Goal: Task Accomplishment & Management: Manage account settings

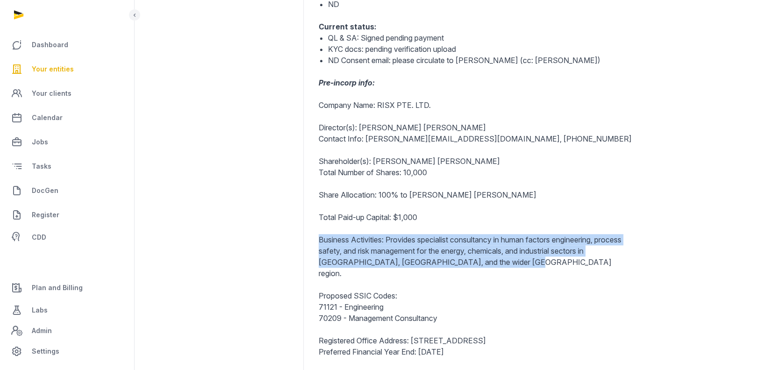
click at [62, 71] on span "Your entities" at bounding box center [53, 69] width 42 height 11
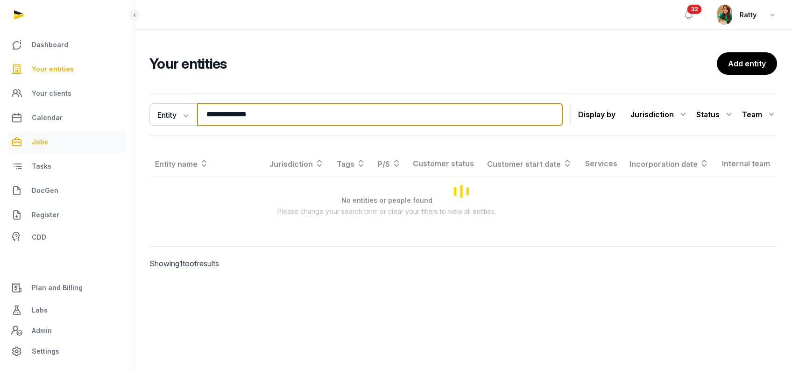
drag, startPoint x: 285, startPoint y: 113, endPoint x: 49, endPoint y: 133, distance: 237.6
click at [52, 133] on div "**********" at bounding box center [396, 185] width 792 height 370
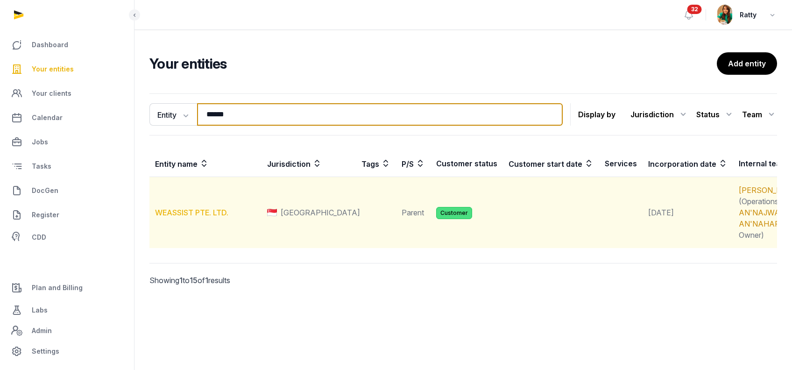
type input "******"
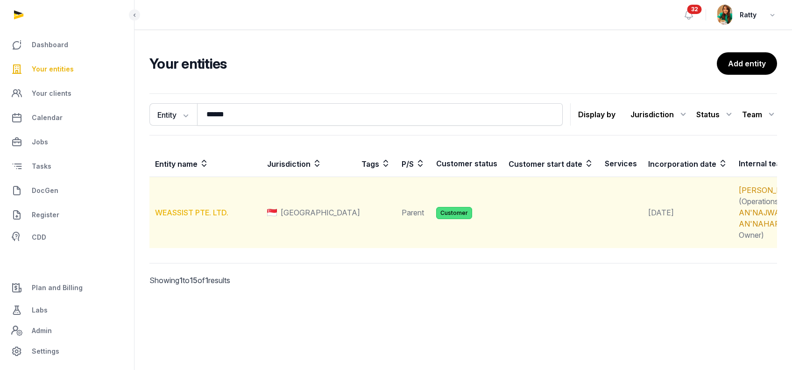
click at [182, 217] on link "WEASSIST PTE. LTD." at bounding box center [191, 212] width 73 height 9
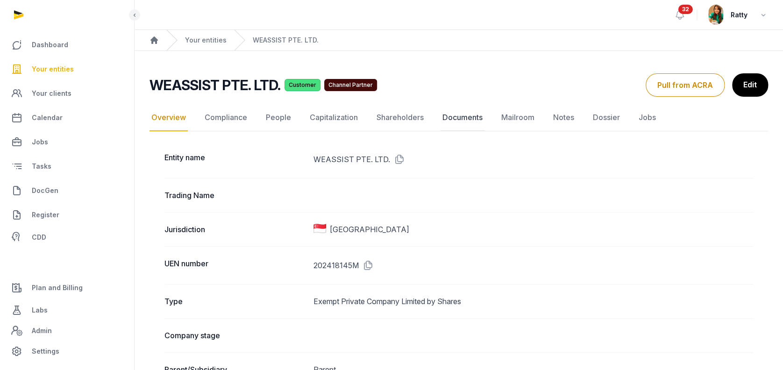
click at [466, 120] on link "Documents" at bounding box center [462, 117] width 44 height 27
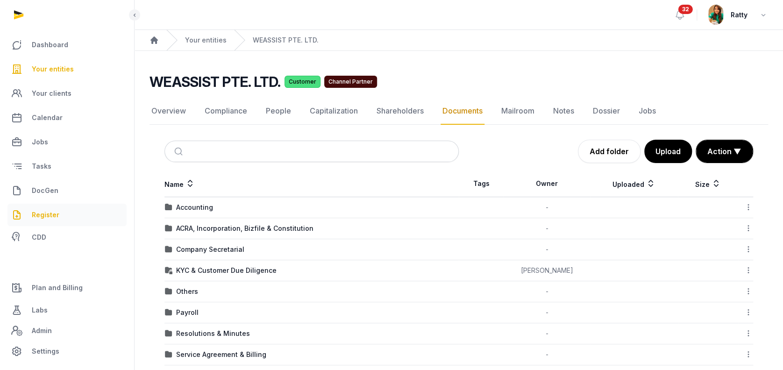
scroll to position [75, 0]
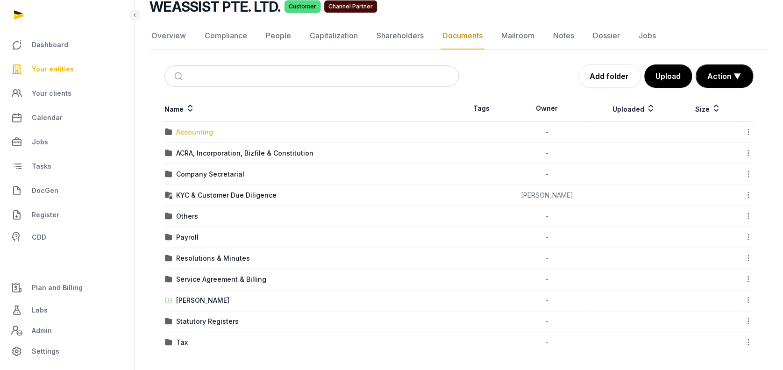
click at [200, 128] on div "Accounting" at bounding box center [194, 132] width 37 height 9
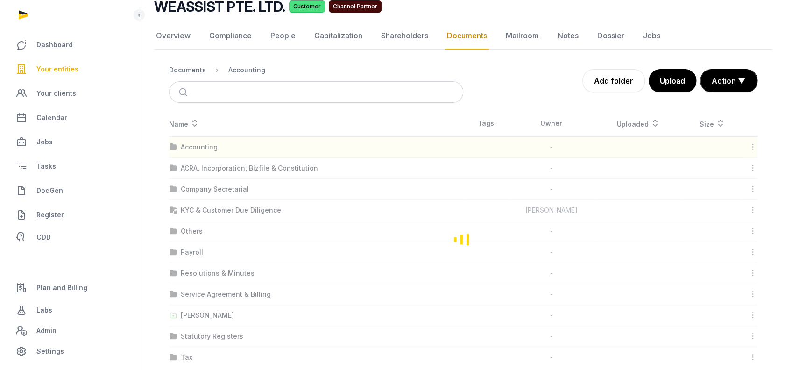
scroll to position [0, 0]
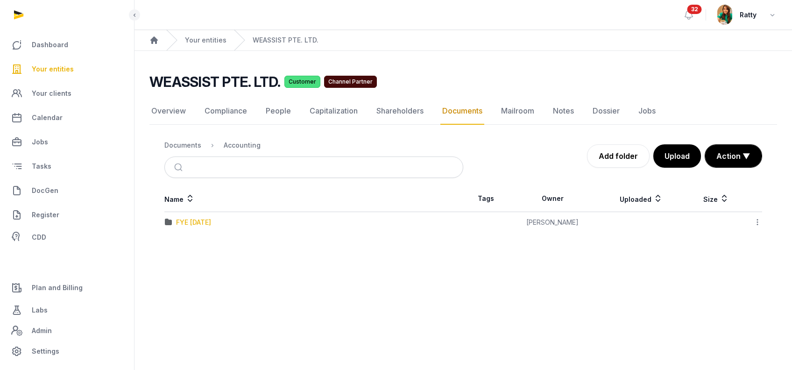
click at [207, 220] on div "FYE [DATE]" at bounding box center [193, 222] width 35 height 9
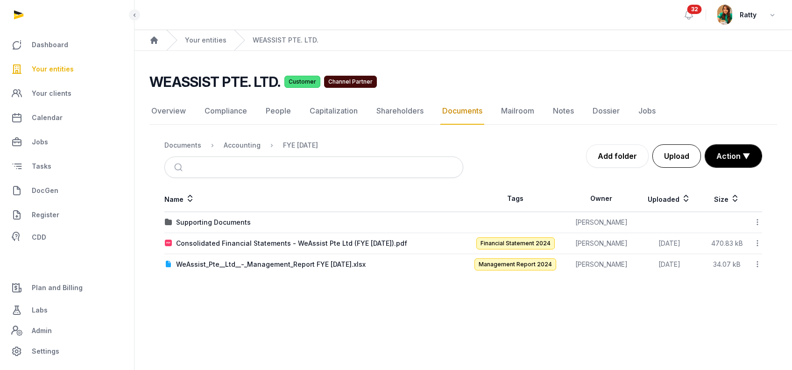
click at [685, 164] on button "Upload" at bounding box center [676, 155] width 49 height 23
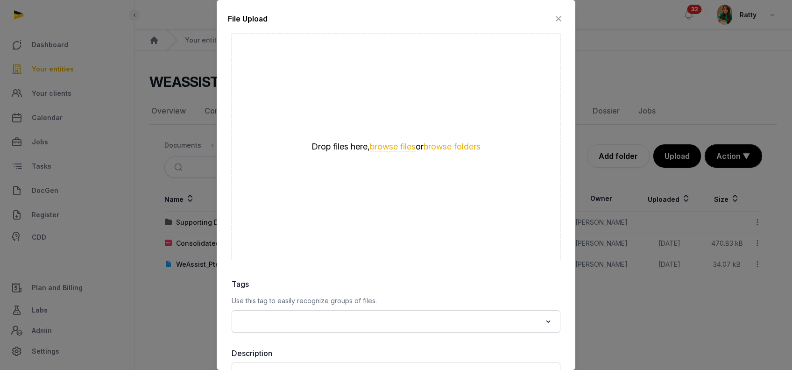
click at [385, 146] on button "browse files" at bounding box center [393, 146] width 46 height 9
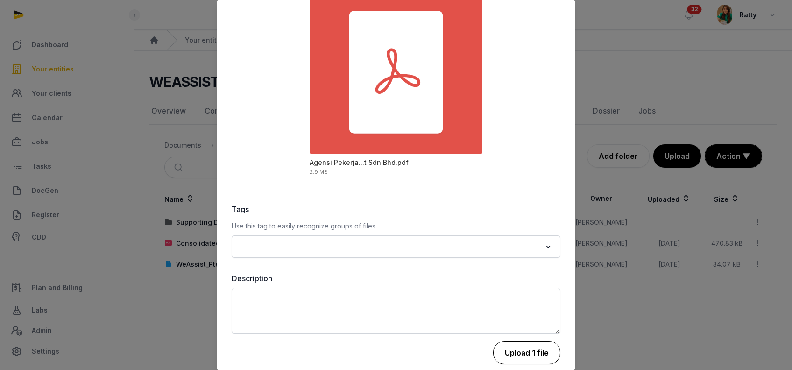
scroll to position [86, 0]
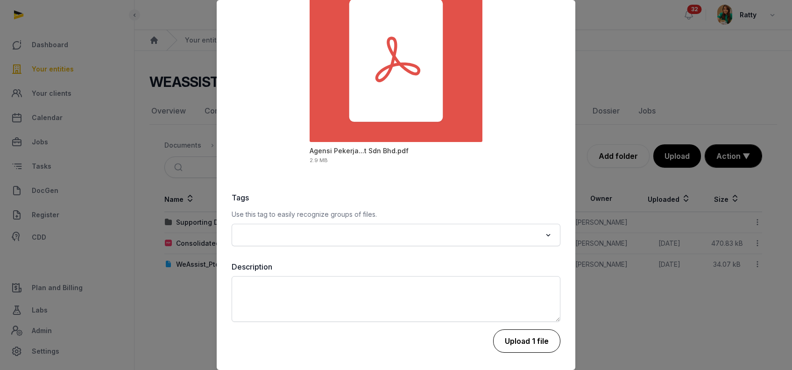
click at [525, 335] on button "Upload 1 file" at bounding box center [526, 340] width 67 height 23
